Goal: Task Accomplishment & Management: Use online tool/utility

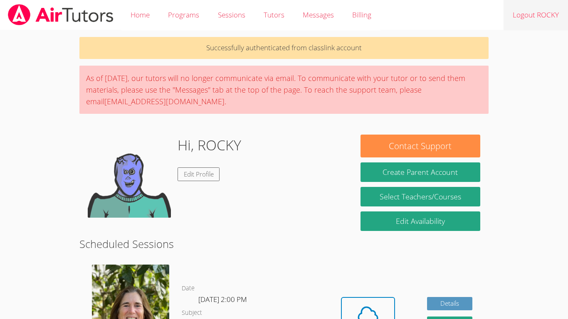
click at [566, 4] on link "Logout ROCKY" at bounding box center [536, 15] width 64 height 30
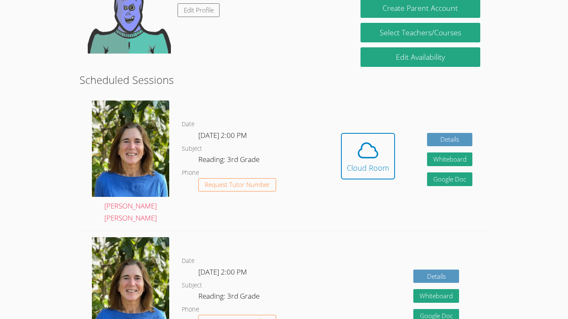
scroll to position [168, 0]
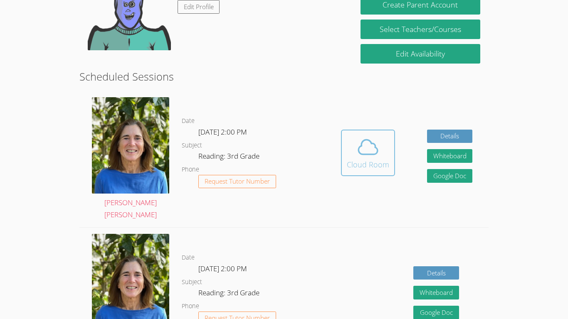
click at [360, 159] on div "Cloud Room" at bounding box center [368, 165] width 42 height 12
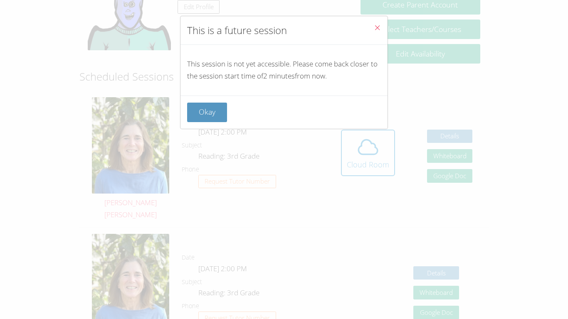
click at [209, 130] on div "This is a future session This session is not yet accessible. Please come back c…" at bounding box center [284, 159] width 568 height 319
click at [220, 121] on button "Okay" at bounding box center [207, 113] width 40 height 20
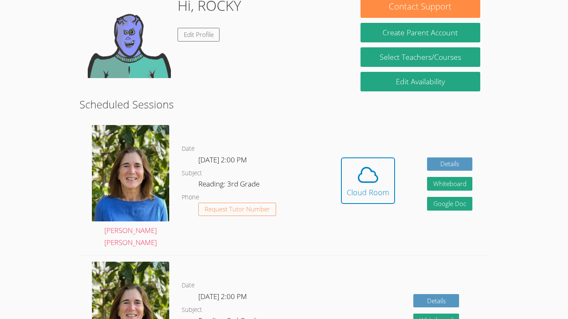
scroll to position [147, 0]
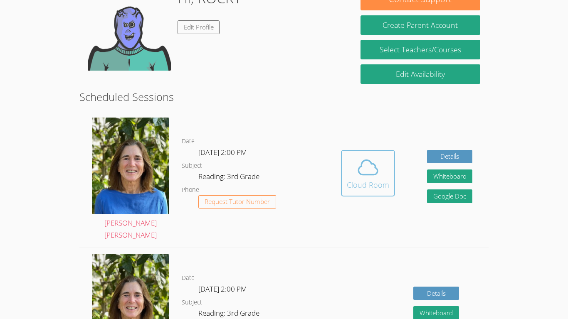
click at [359, 171] on icon at bounding box center [367, 167] width 23 height 23
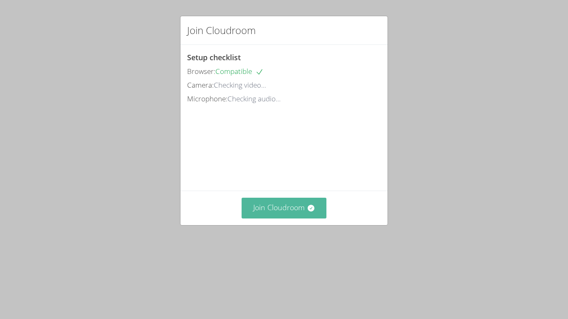
click at [269, 218] on button "Join Cloudroom" at bounding box center [284, 208] width 85 height 20
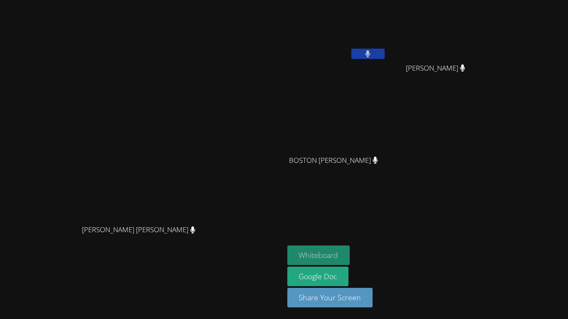
click at [350, 252] on button "Whiteboard" at bounding box center [318, 256] width 63 height 20
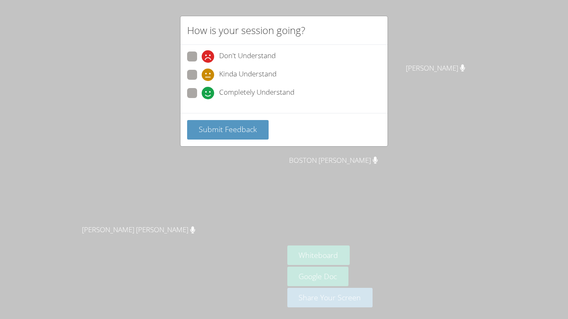
click at [208, 95] on icon at bounding box center [208, 93] width 12 height 12
click at [208, 95] on input "Completely Understand" at bounding box center [205, 91] width 7 height 7
radio input "true"
click at [208, 137] on button "Submit Feedback" at bounding box center [228, 130] width 82 height 20
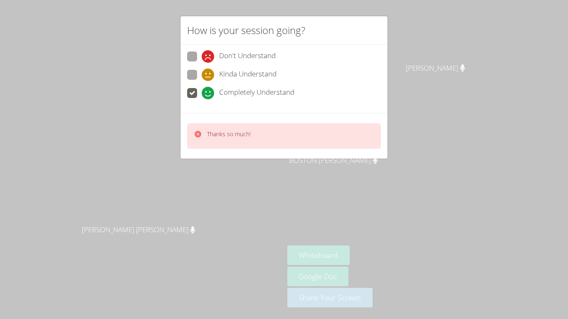
click at [104, 124] on div "How is your session going? Don't Understand Kinda Understand Completely Underst…" at bounding box center [284, 159] width 568 height 319
